Goal: Share content: Share content

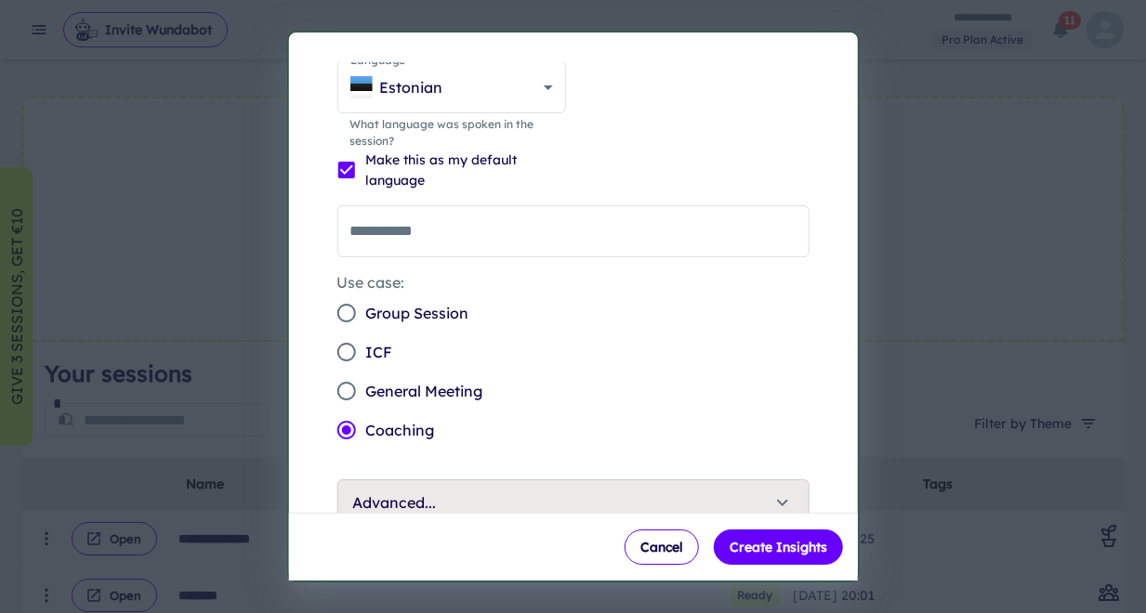
scroll to position [91, 0]
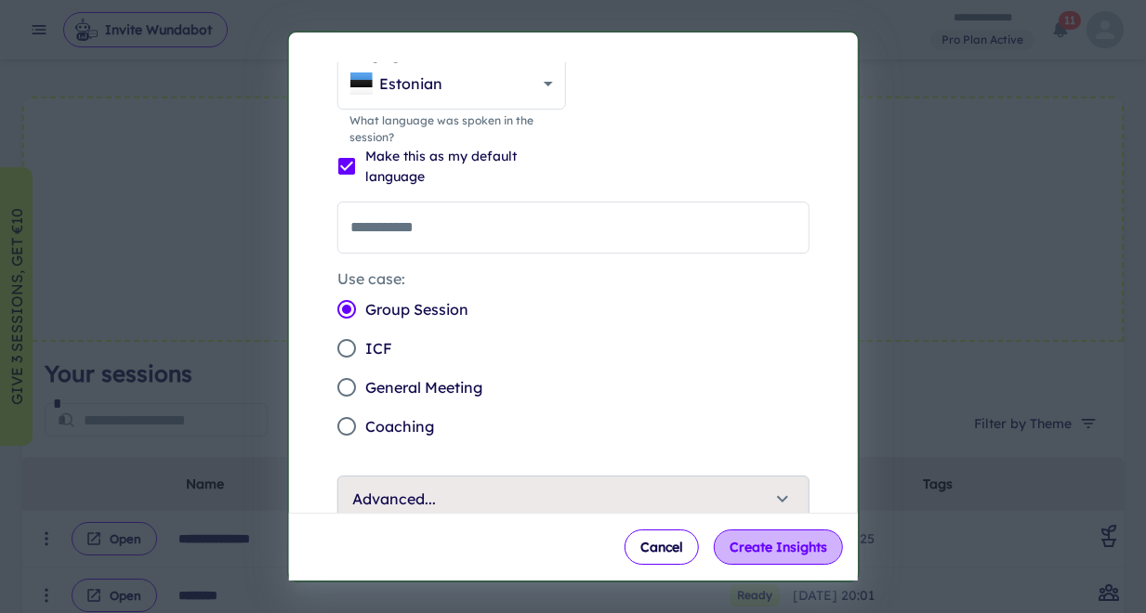
click at [784, 551] on button "Create Insights" at bounding box center [778, 547] width 129 height 35
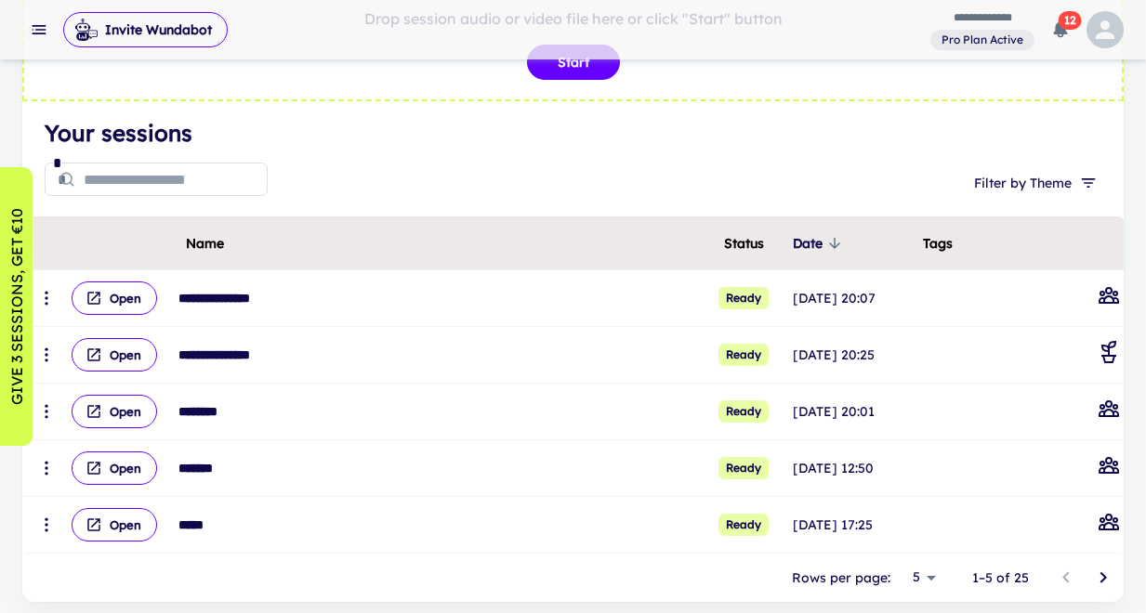
scroll to position [174, 0]
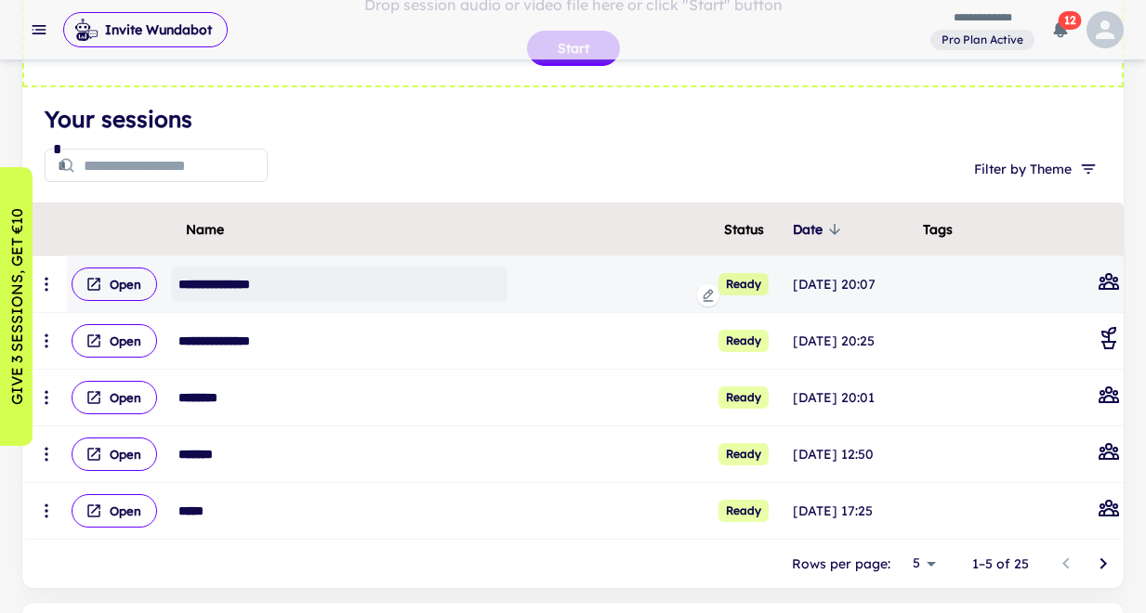
click at [321, 276] on div "**********" at bounding box center [339, 284] width 336 height 35
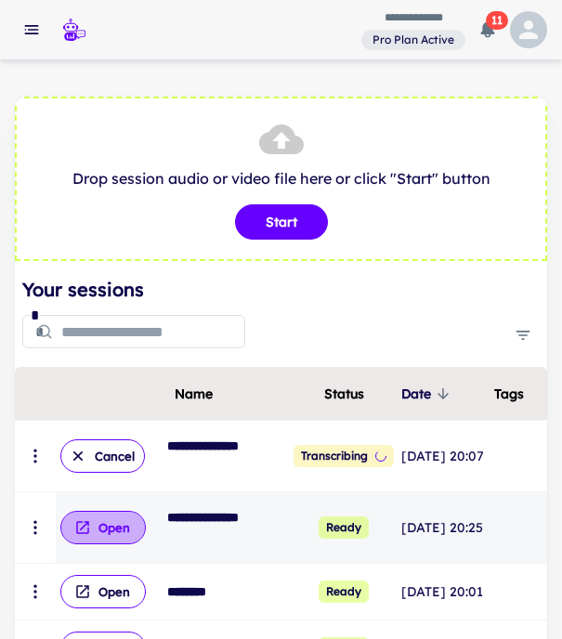
click at [117, 535] on button "Open" at bounding box center [102, 527] width 85 height 33
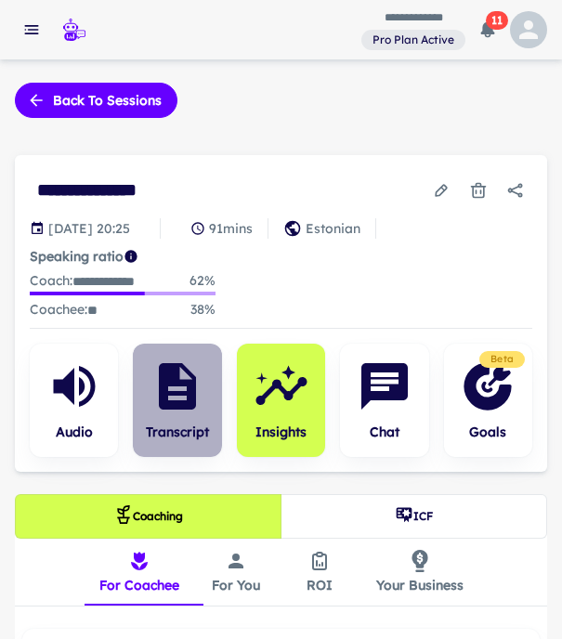
click at [190, 384] on icon "button" at bounding box center [177, 386] width 37 height 46
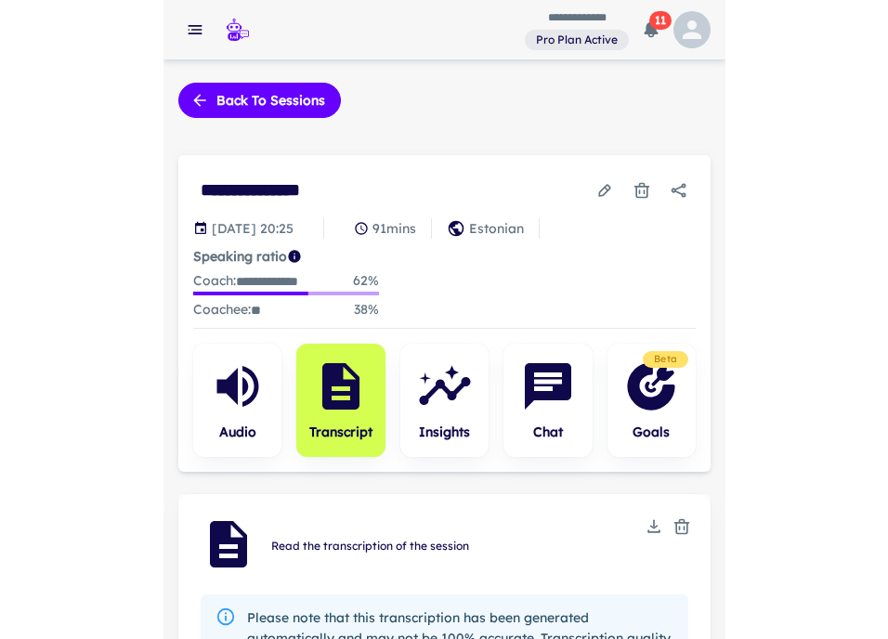
scroll to position [5, 0]
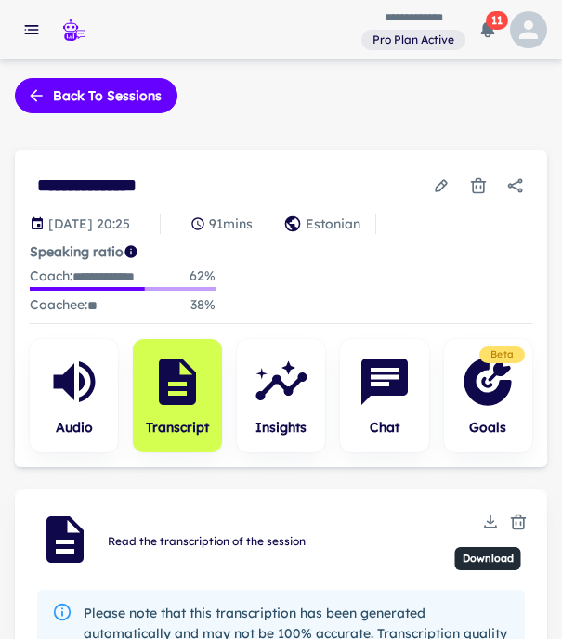
click at [494, 523] on icon "Download" at bounding box center [490, 522] width 19 height 19
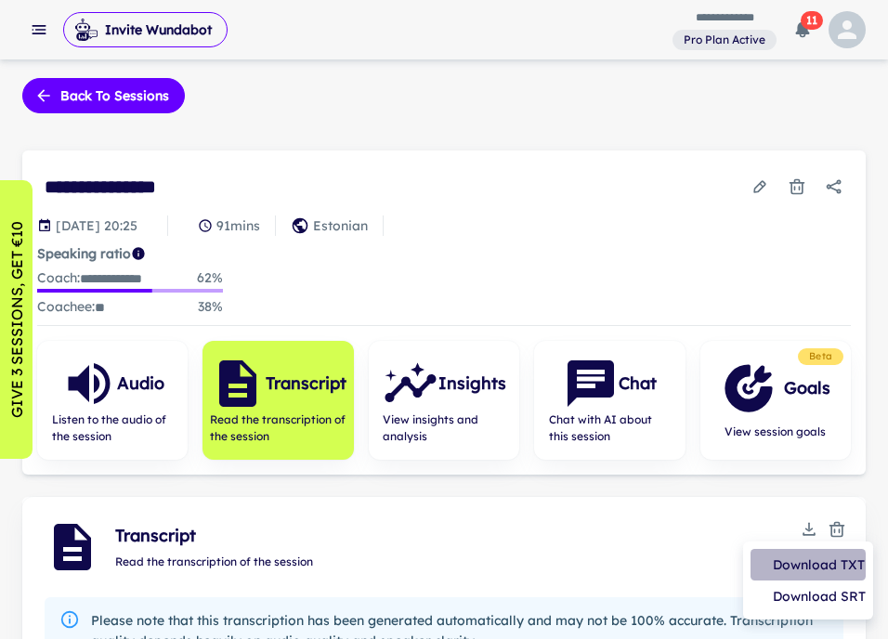
click at [829, 568] on li "Download TXT" at bounding box center [808, 565] width 115 height 32
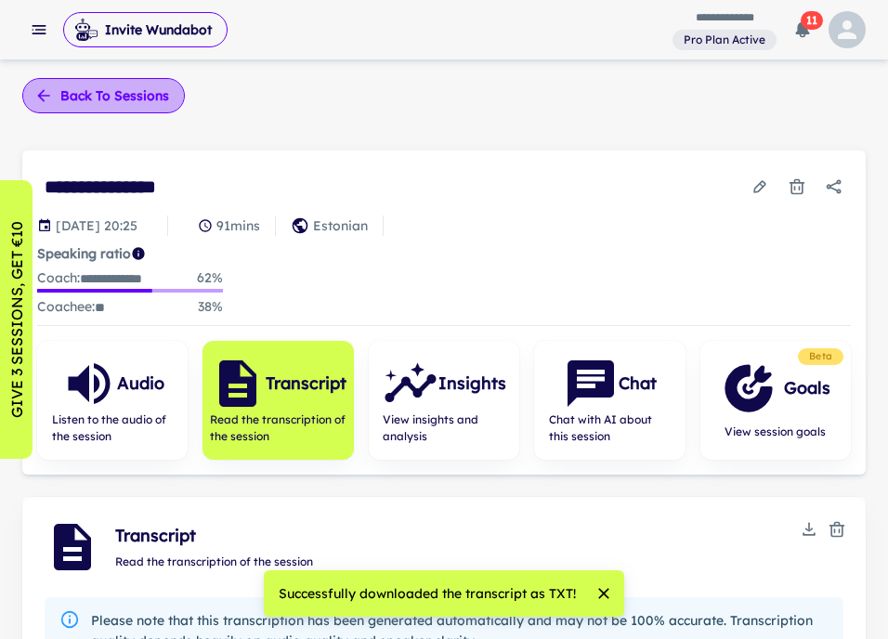
click at [119, 93] on button "Back to sessions" at bounding box center [103, 95] width 163 height 35
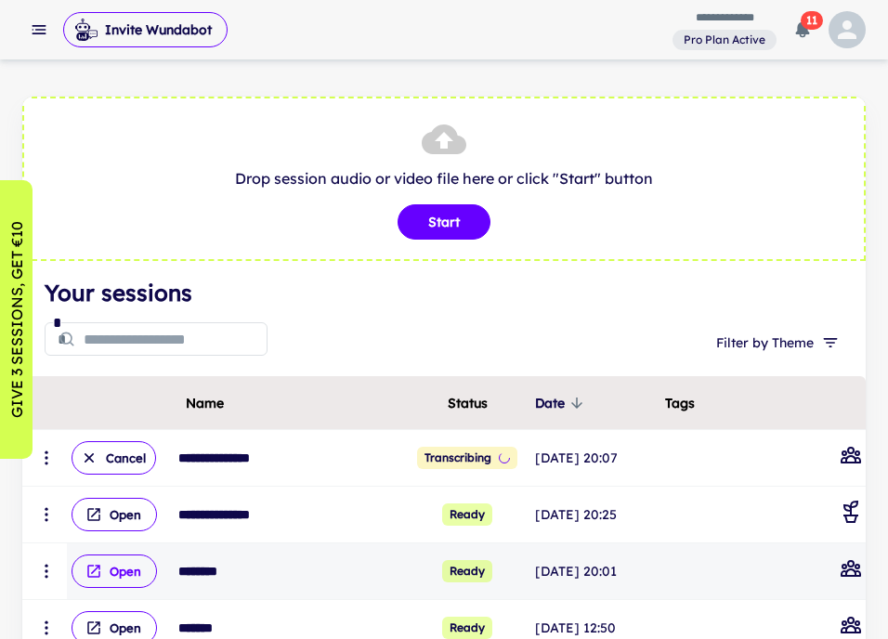
click at [125, 567] on button "Open" at bounding box center [114, 571] width 85 height 33
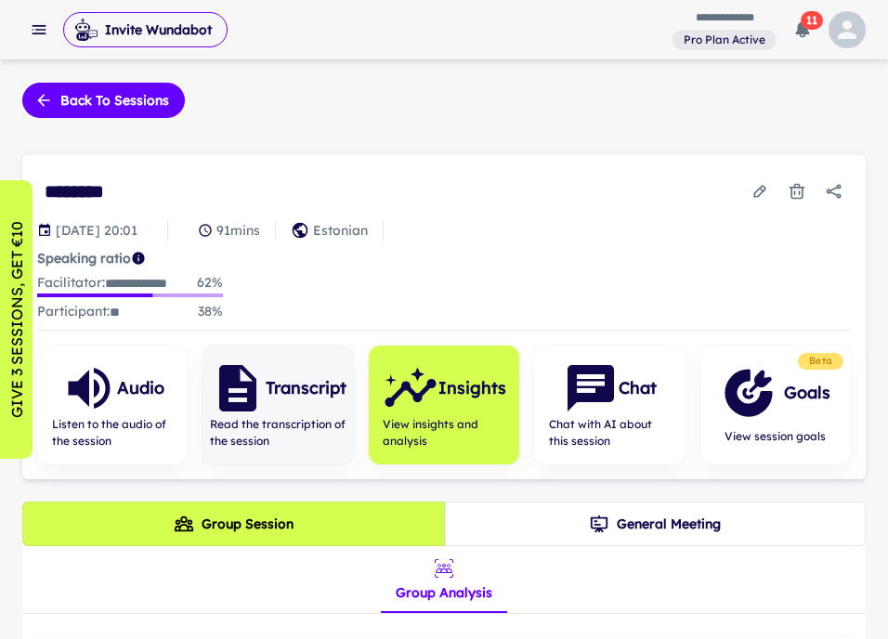
click at [291, 416] on div "Transcript" at bounding box center [278, 389] width 137 height 56
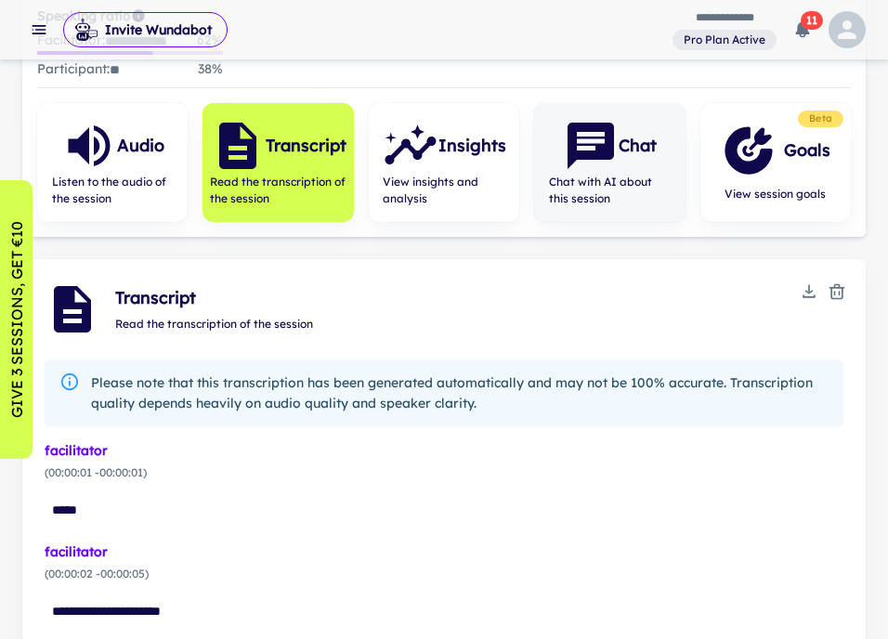
scroll to position [251, 0]
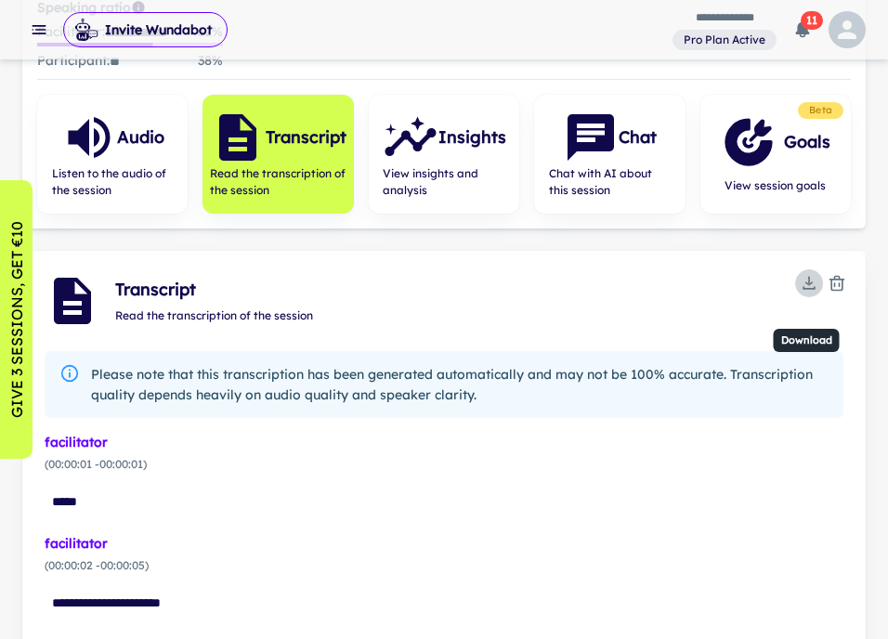
click at [813, 285] on icon "Download" at bounding box center [809, 284] width 7 height 4
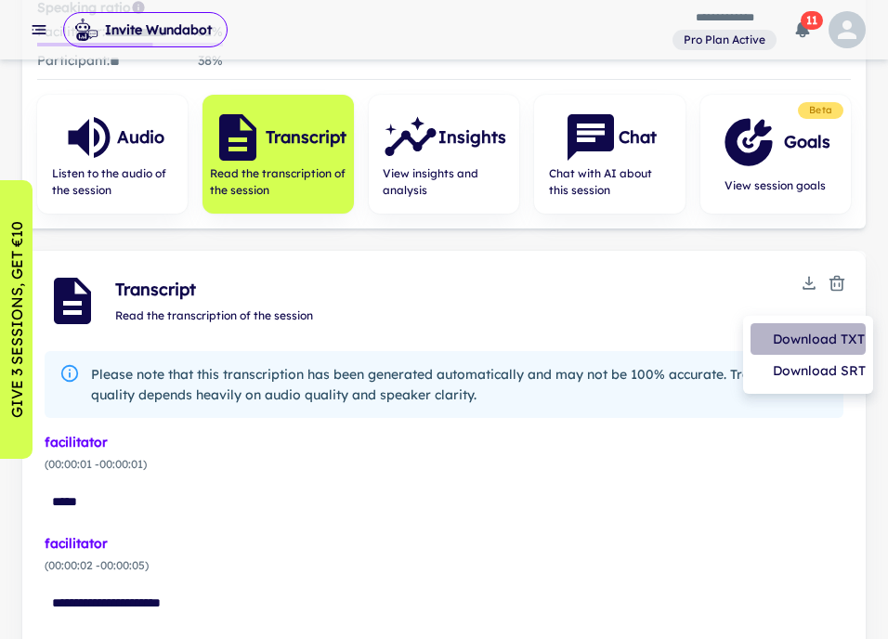
click at [817, 342] on li "Download TXT" at bounding box center [808, 339] width 115 height 32
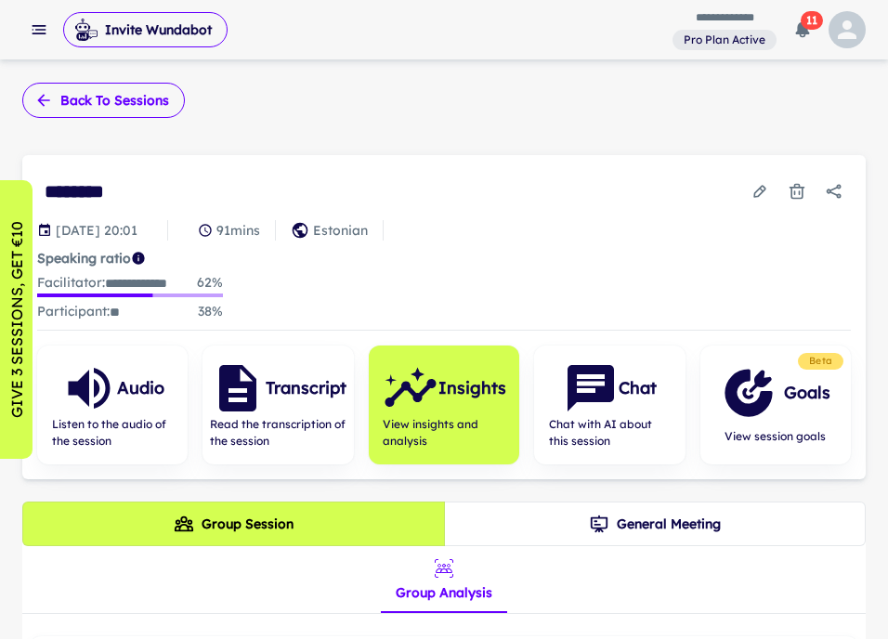
click at [80, 111] on button "Back to sessions" at bounding box center [103, 100] width 163 height 35
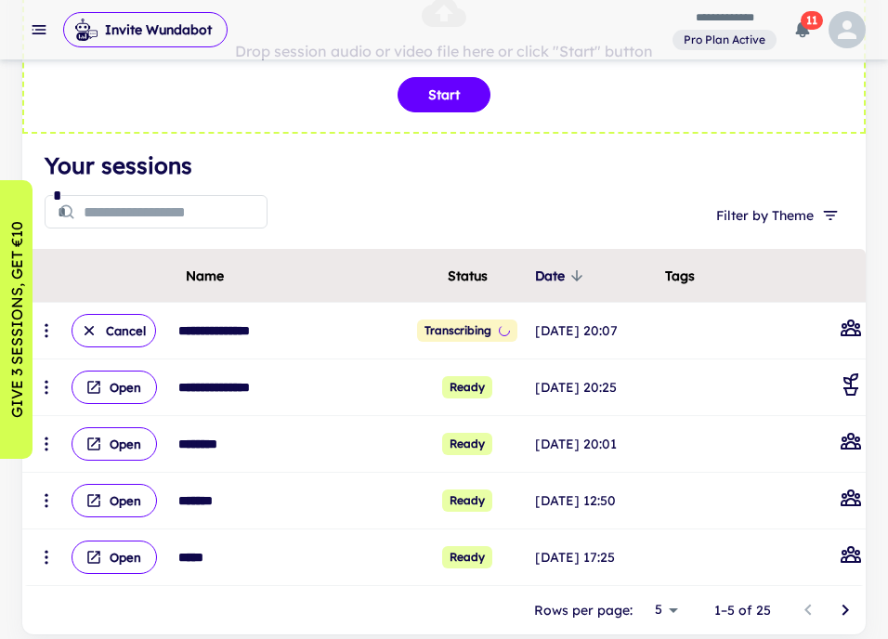
scroll to position [142, 0]
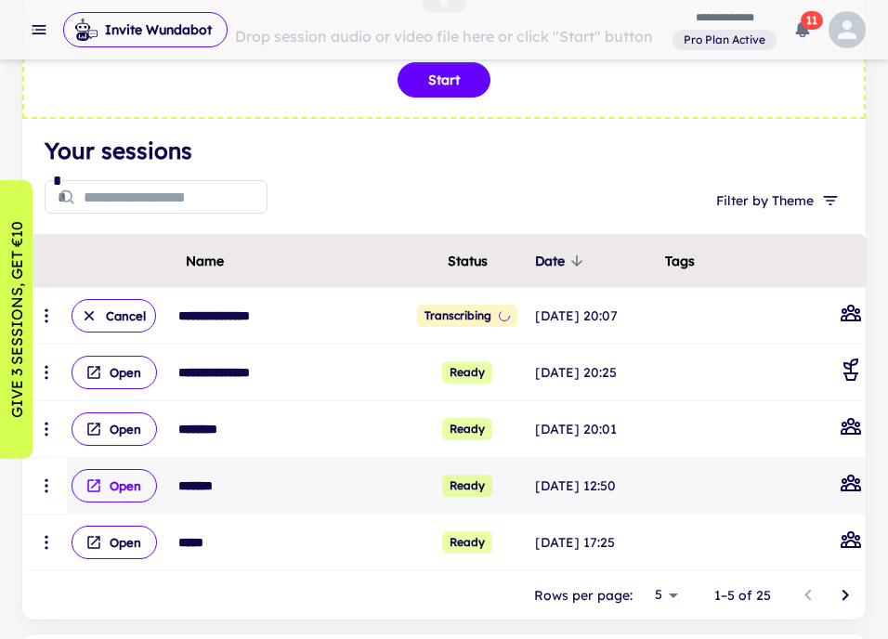
click at [110, 481] on button "Open" at bounding box center [114, 485] width 85 height 33
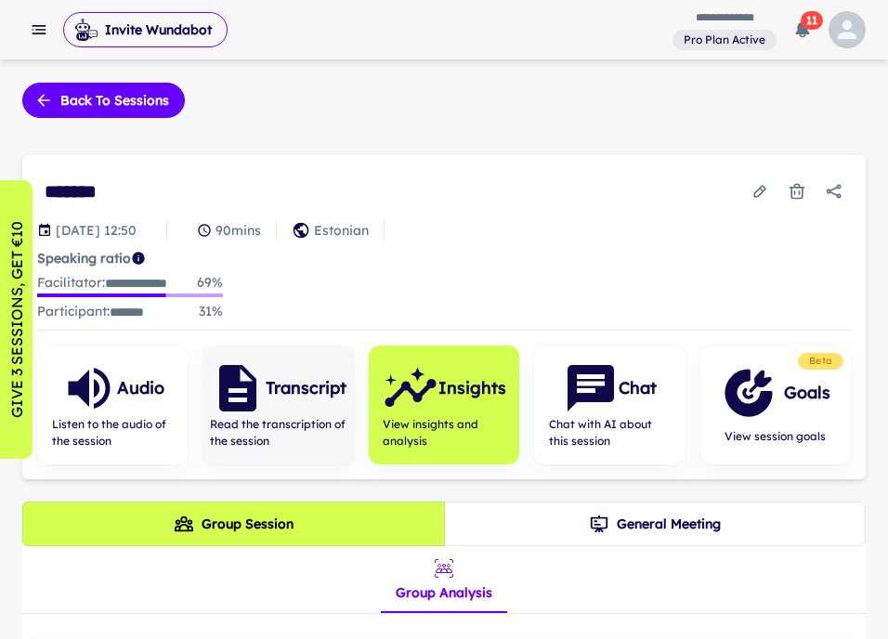
click at [295, 401] on h6 "Transcript" at bounding box center [306, 388] width 81 height 26
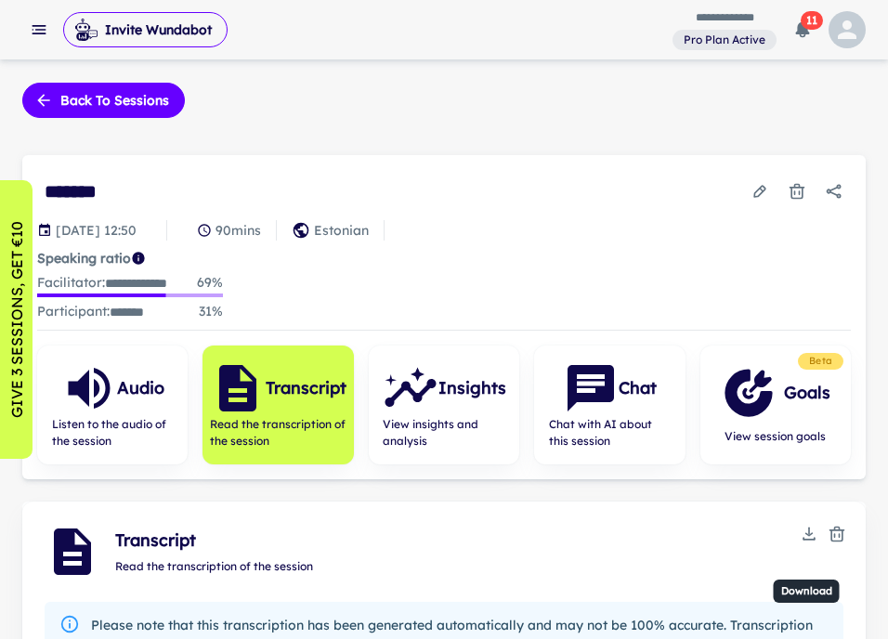
click at [808, 536] on icon "Download" at bounding box center [809, 535] width 7 height 4
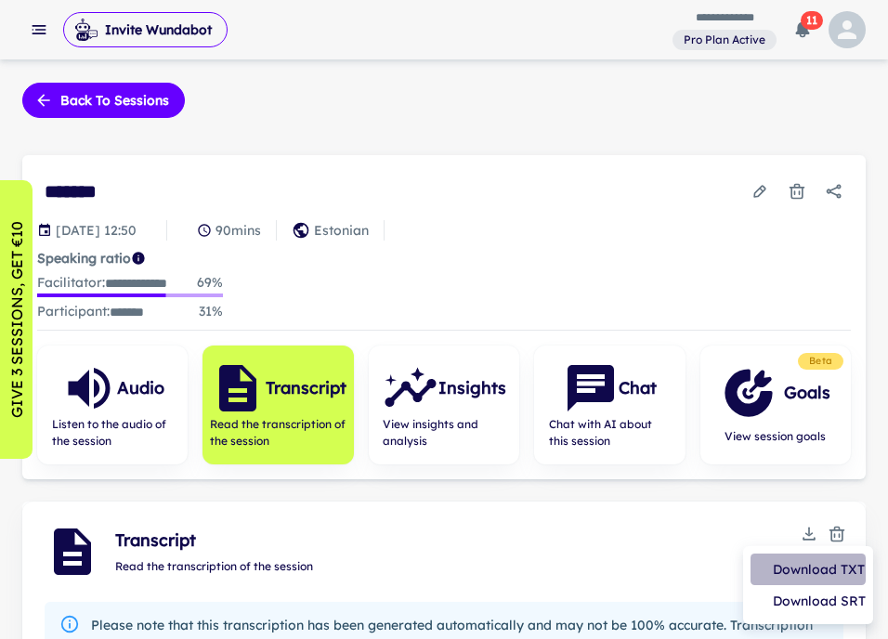
click at [830, 568] on li "Download TXT" at bounding box center [808, 570] width 115 height 32
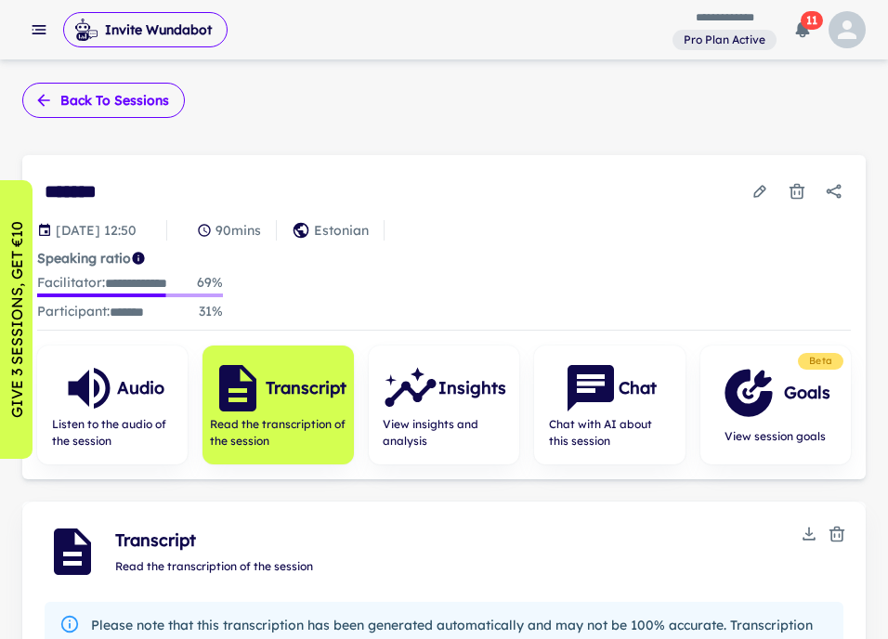
click at [90, 106] on button "Back to sessions" at bounding box center [103, 100] width 163 height 35
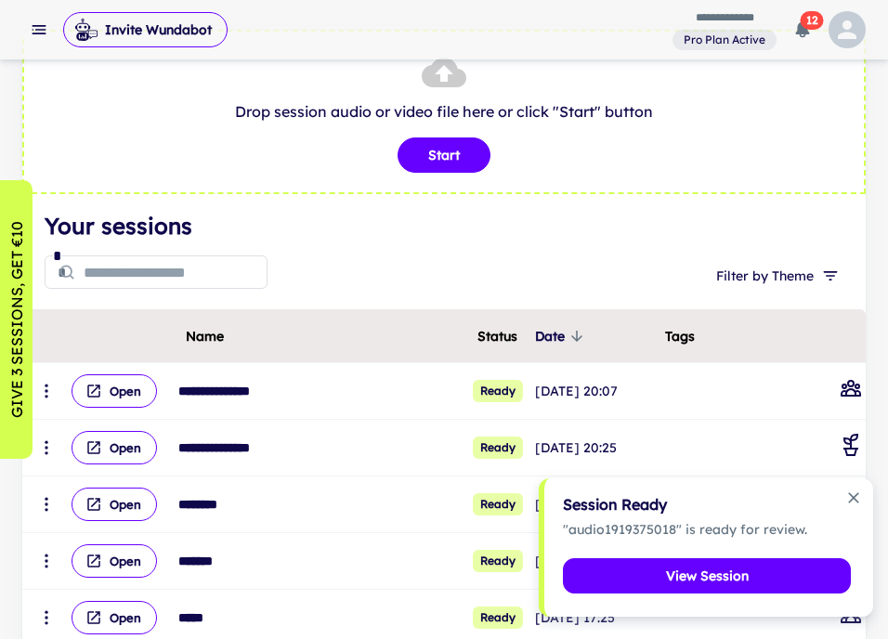
scroll to position [77, 0]
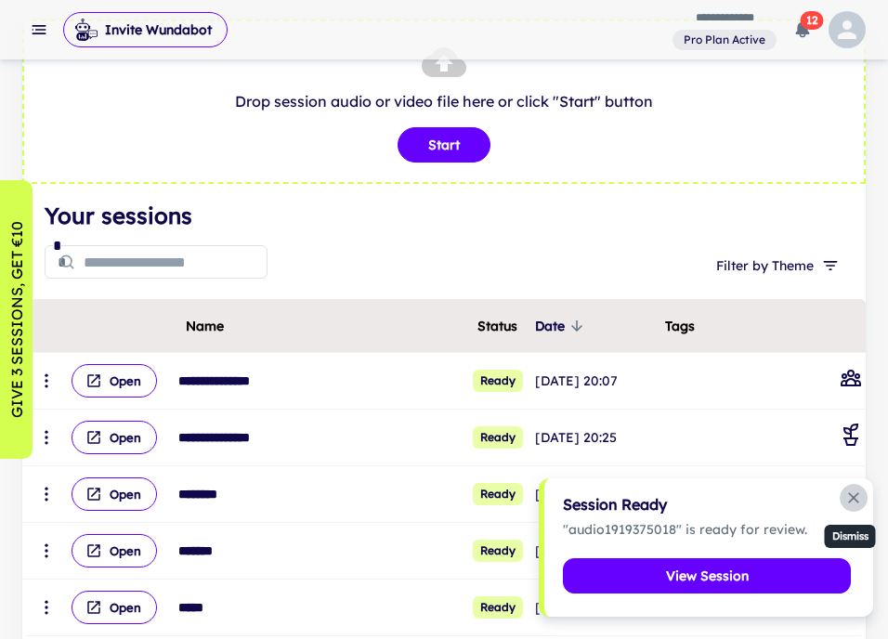
click at [854, 501] on icon "Dismiss notification" at bounding box center [854, 498] width 19 height 19
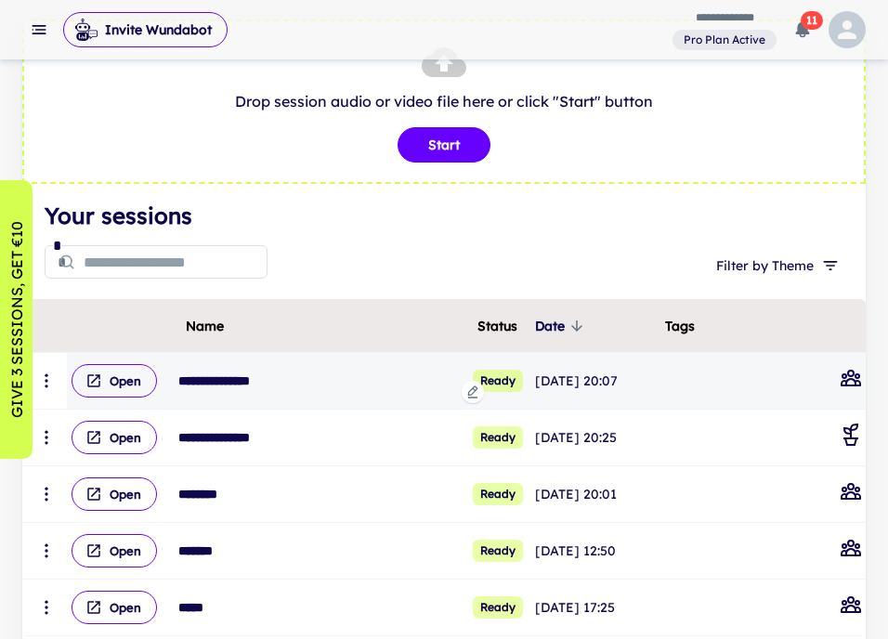
click at [468, 392] on icon "scrollable content" at bounding box center [473, 393] width 10 height 12
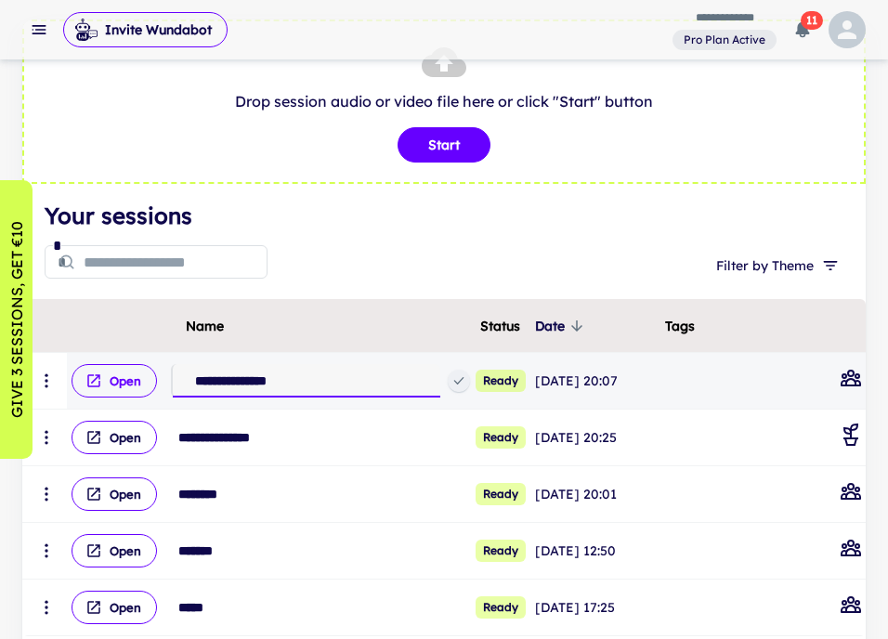
drag, startPoint x: 330, startPoint y: 384, endPoint x: 156, endPoint y: 385, distance: 173.8
click at [156, 385] on tr "**********" at bounding box center [444, 381] width 844 height 57
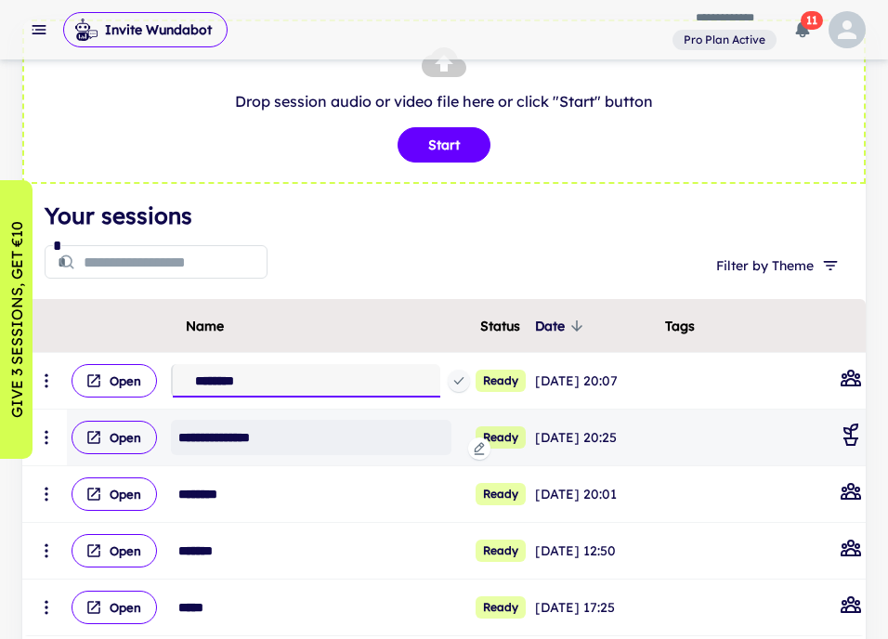
type input "********"
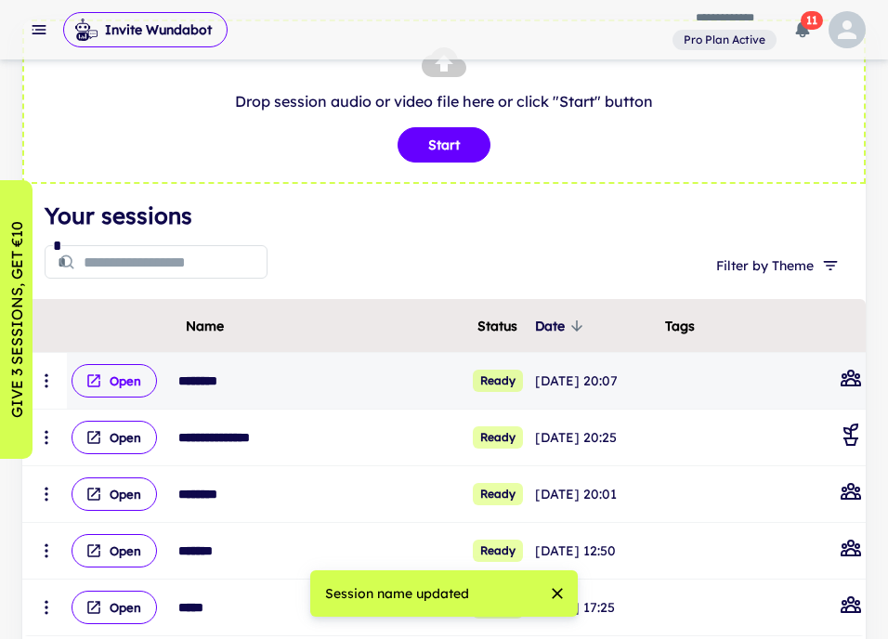
click at [112, 378] on button "Open" at bounding box center [114, 380] width 85 height 33
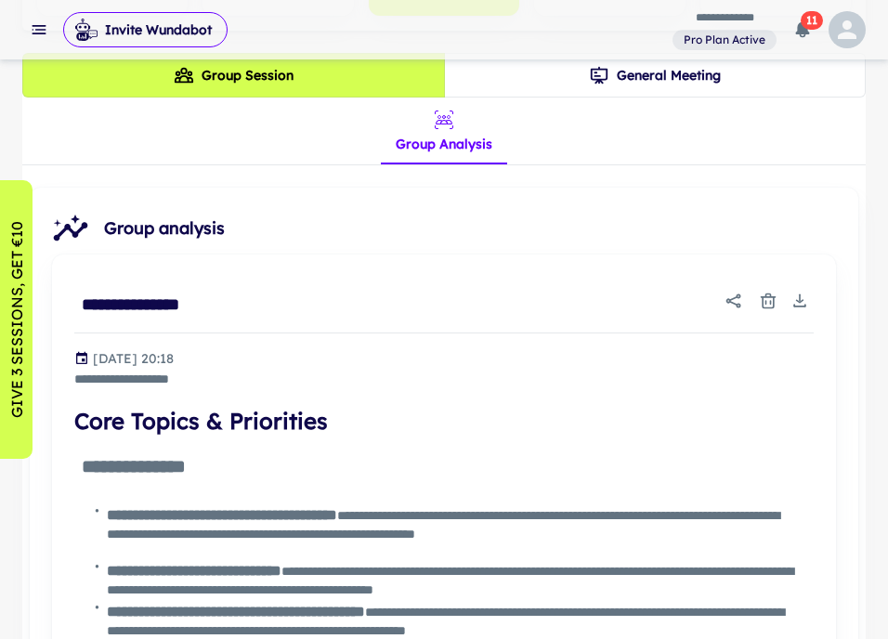
scroll to position [448, 0]
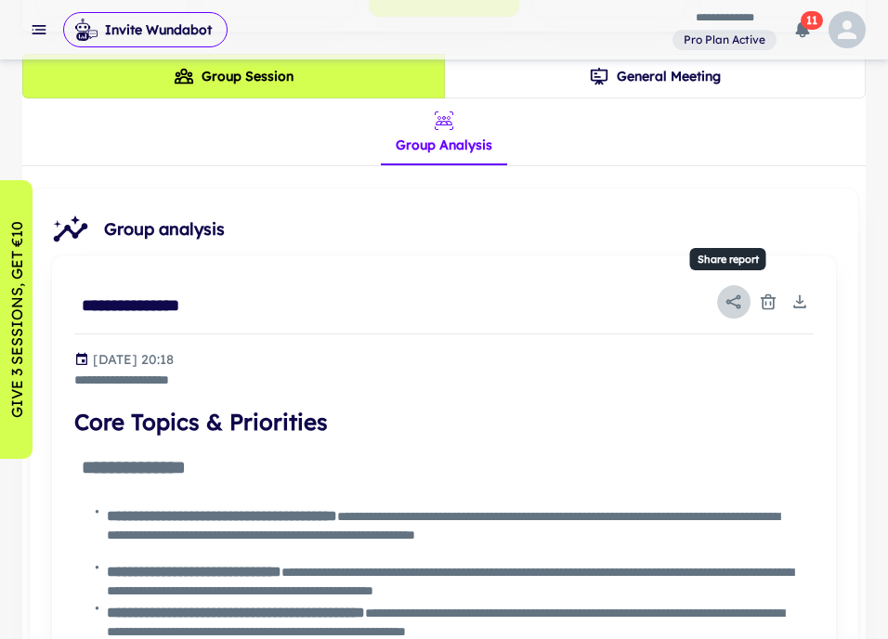
click at [738, 298] on icon "Share report" at bounding box center [734, 302] width 19 height 19
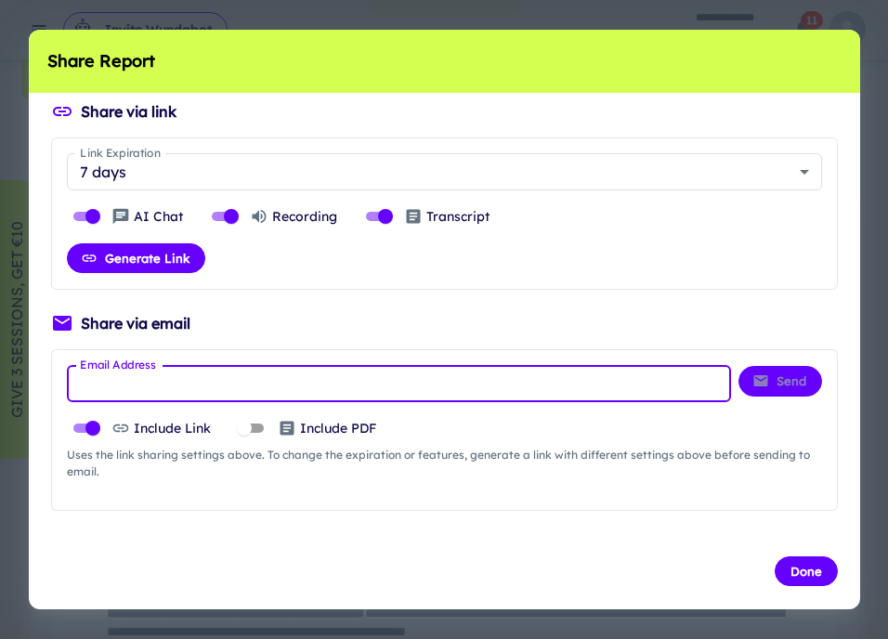
click at [197, 385] on input "Email Address" at bounding box center [399, 383] width 664 height 37
click at [198, 384] on input "Email Address" at bounding box center [399, 383] width 664 height 37
type input "**********"
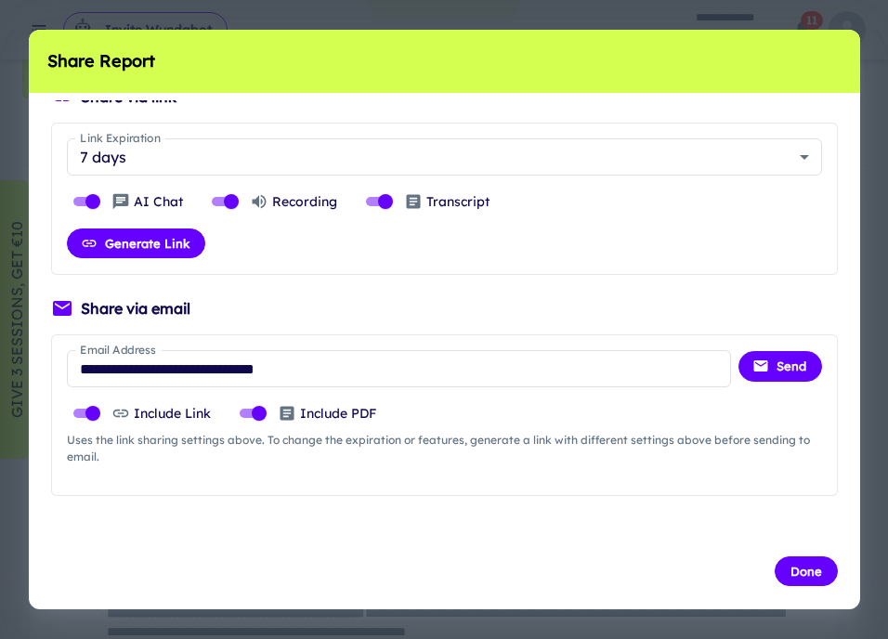
scroll to position [15, 0]
click at [787, 367] on button "Send" at bounding box center [781, 366] width 84 height 30
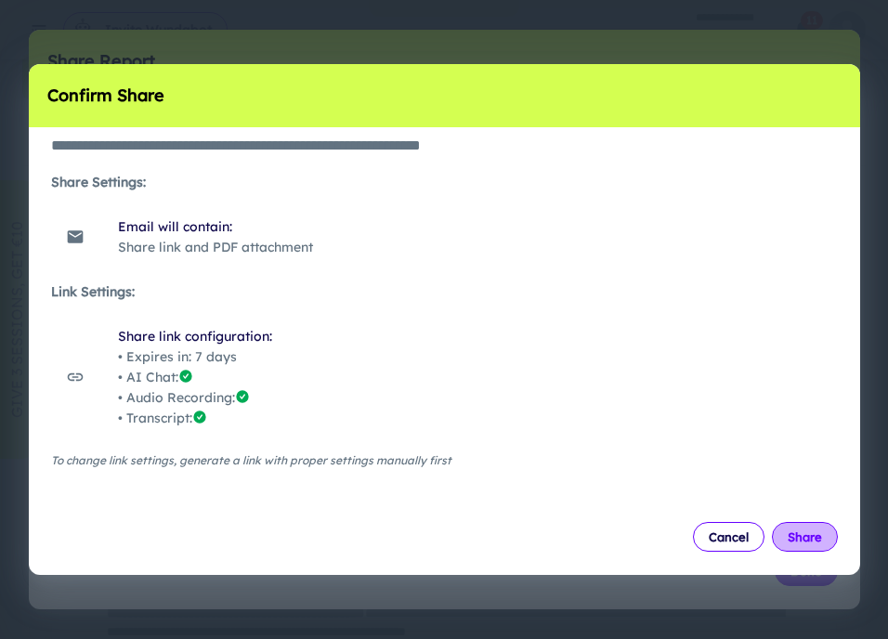
click at [802, 534] on button "Share" at bounding box center [805, 537] width 66 height 30
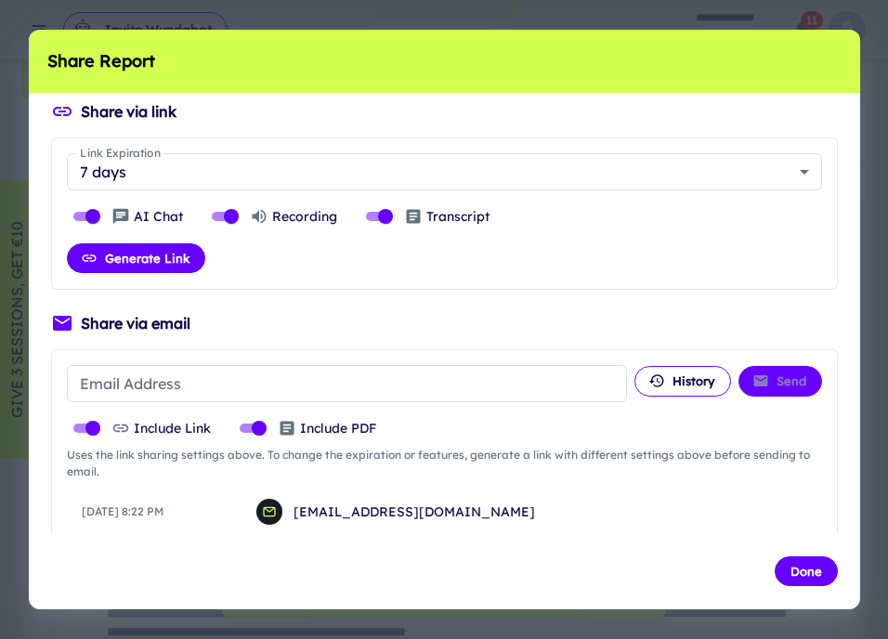
scroll to position [0, 0]
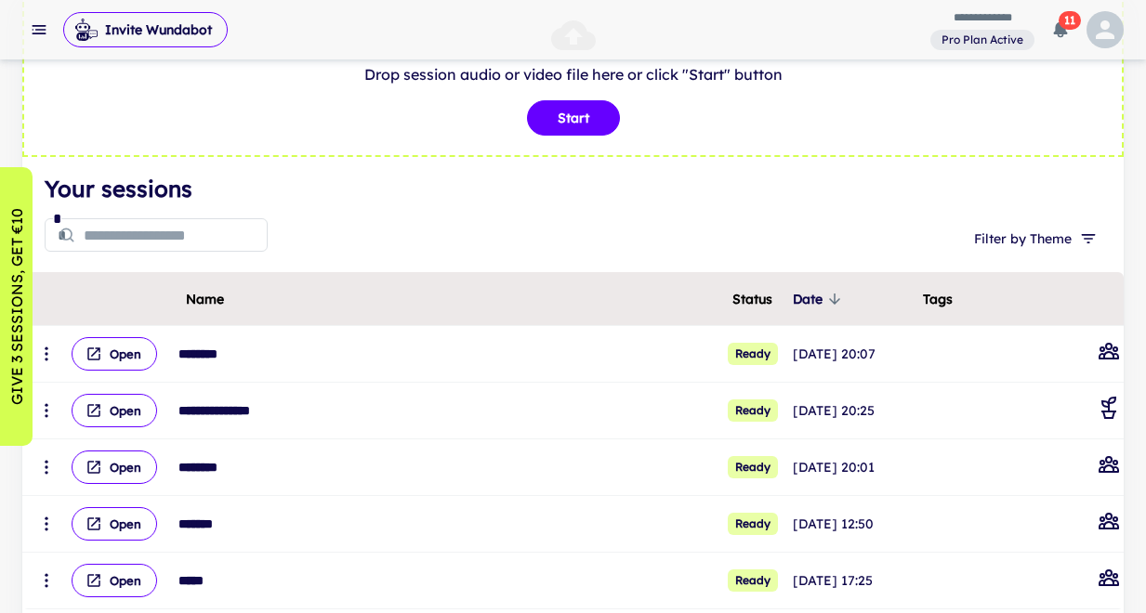
scroll to position [109, 0]
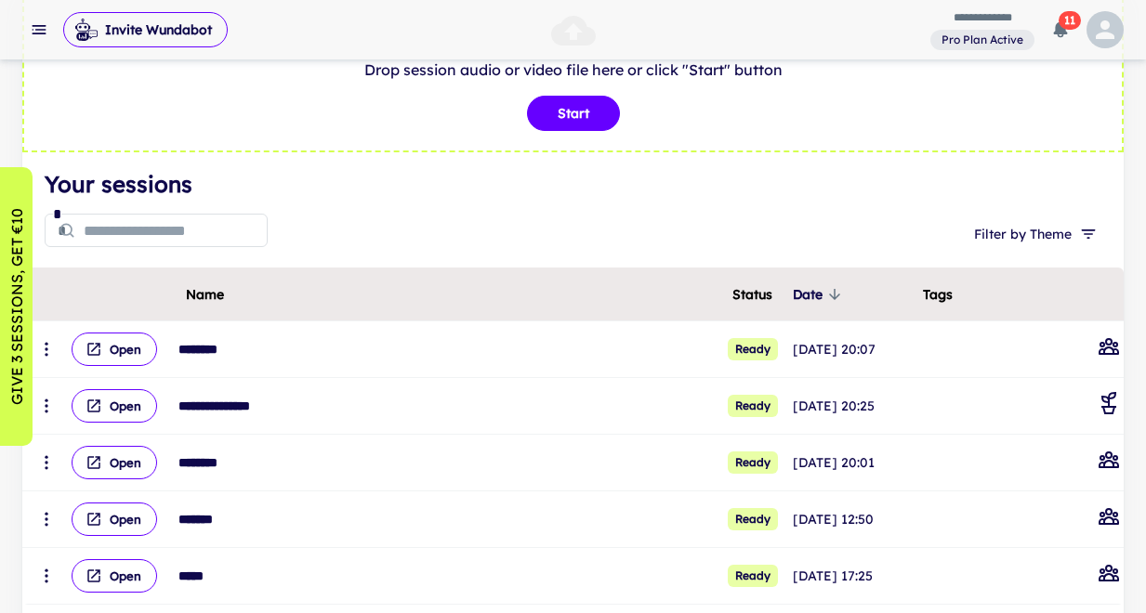
click at [372, 229] on div "* * Filter by Theme" at bounding box center [573, 233] width 1057 height 59
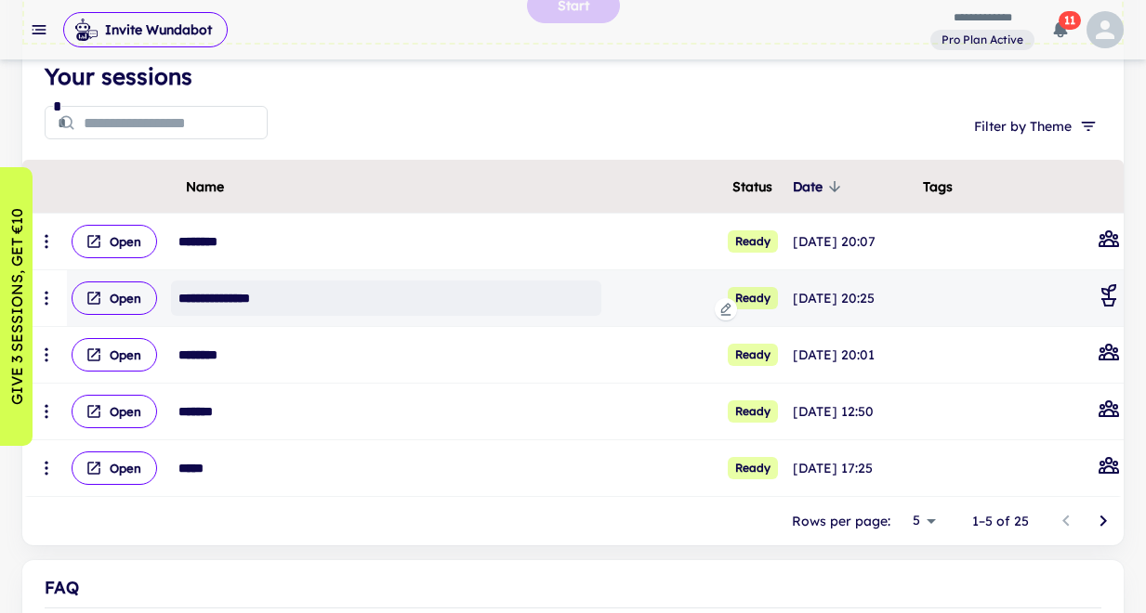
scroll to position [217, 0]
